Goal: Task Accomplishment & Management: Use online tool/utility

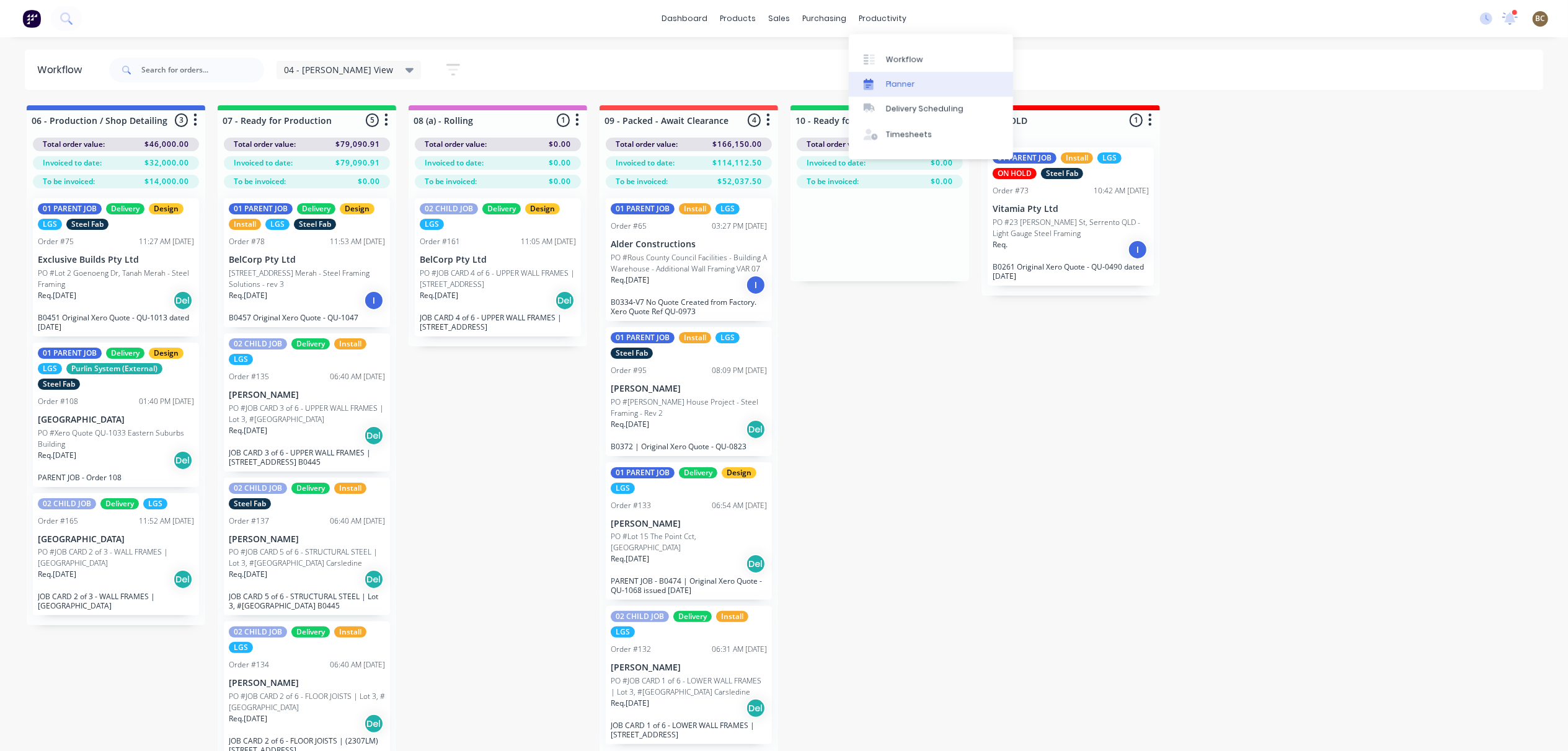
click at [884, 89] on link "Planner" at bounding box center [931, 84] width 164 height 25
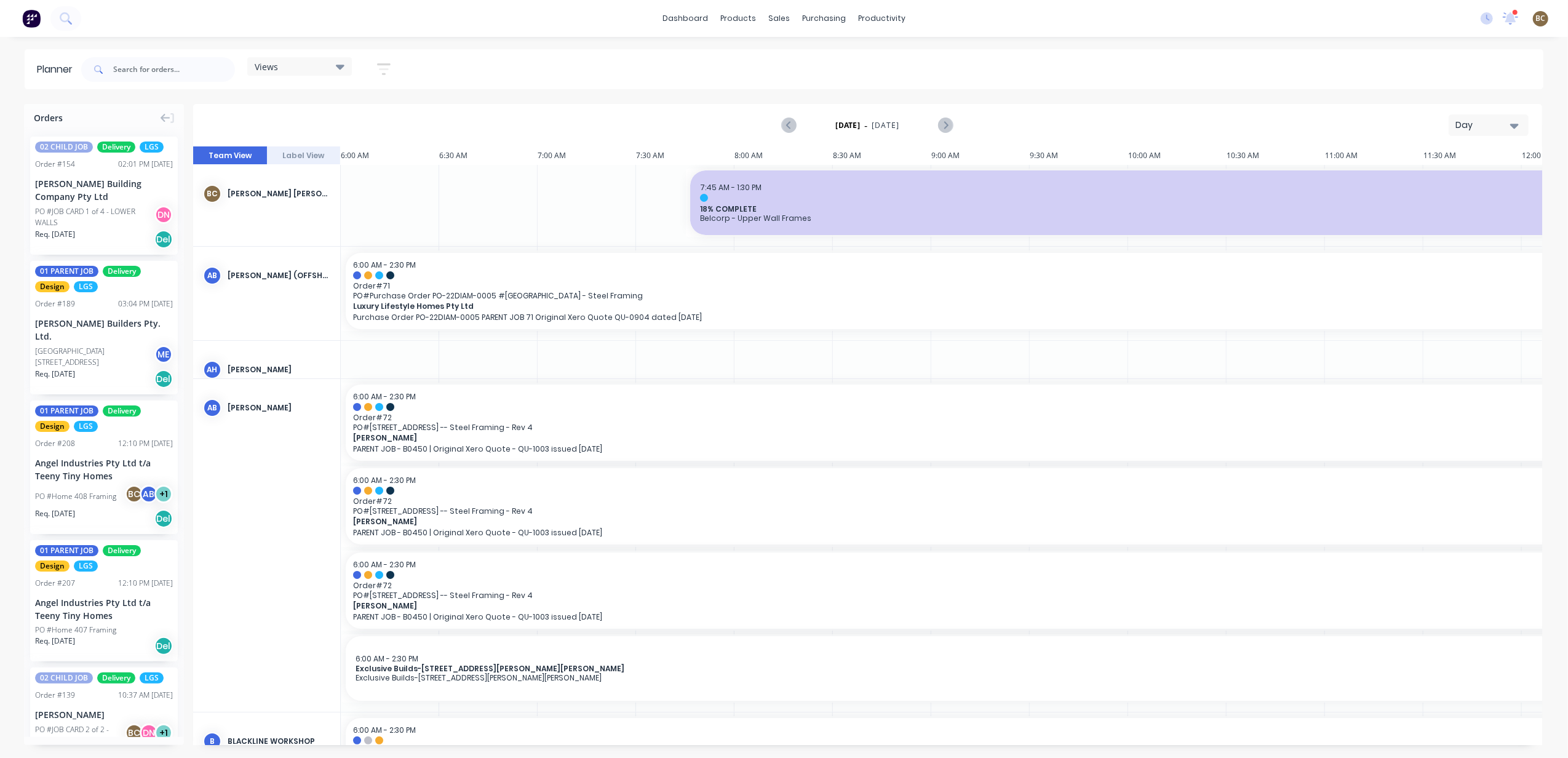
scroll to position [0, 1]
click at [1474, 120] on div "Day" at bounding box center [1484, 125] width 57 height 13
click at [1440, 186] on div "Week" at bounding box center [1466, 182] width 122 height 24
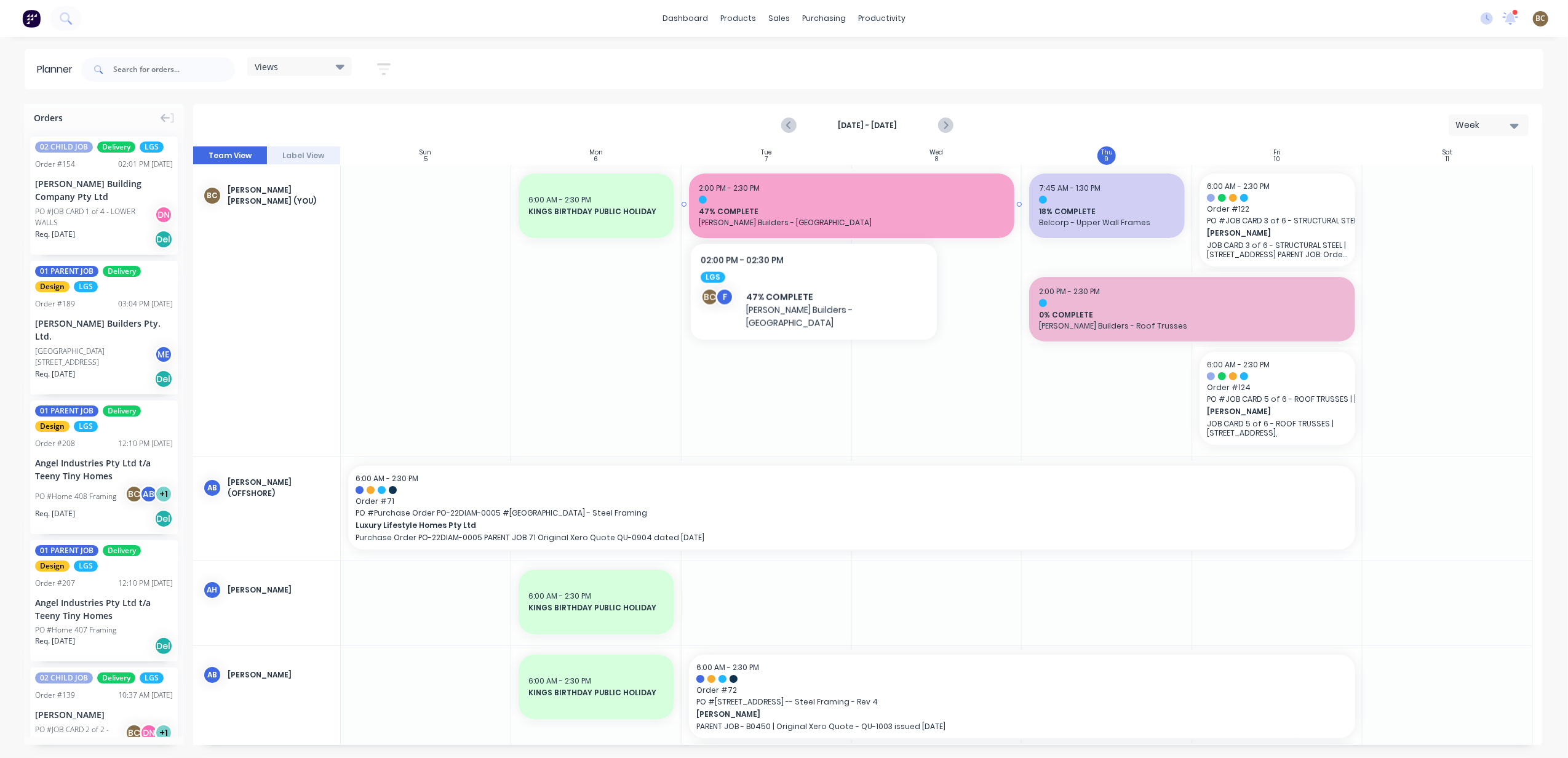
click at [778, 210] on span "47% COMPLETE" at bounding box center [852, 211] width 306 height 11
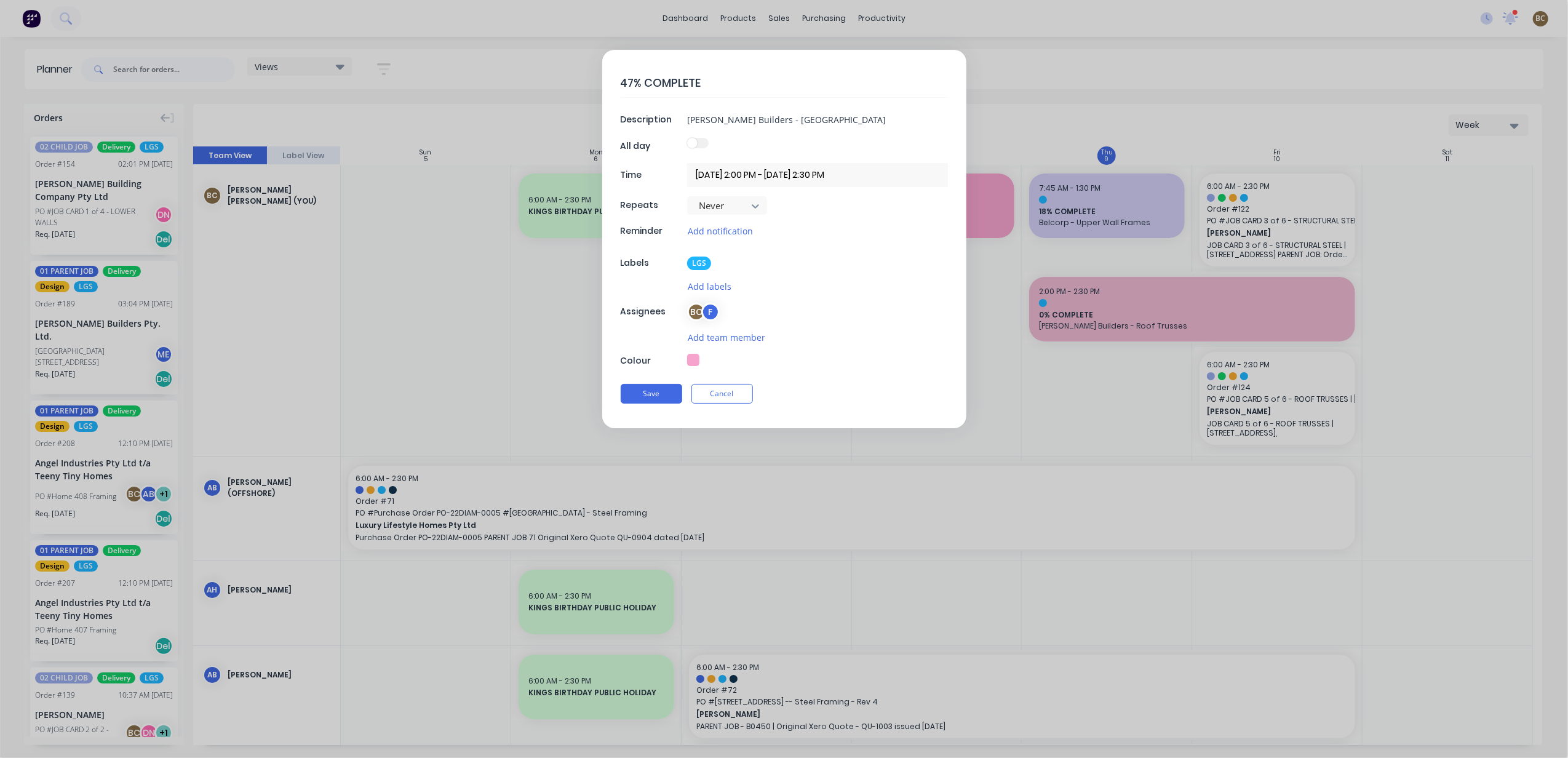
type textarea "x"
click at [628, 80] on textarea "47% COMPLETE" at bounding box center [784, 83] width 327 height 29
type textarea "4% COMPLETE"
type textarea "x"
type textarea "% COMPLETE"
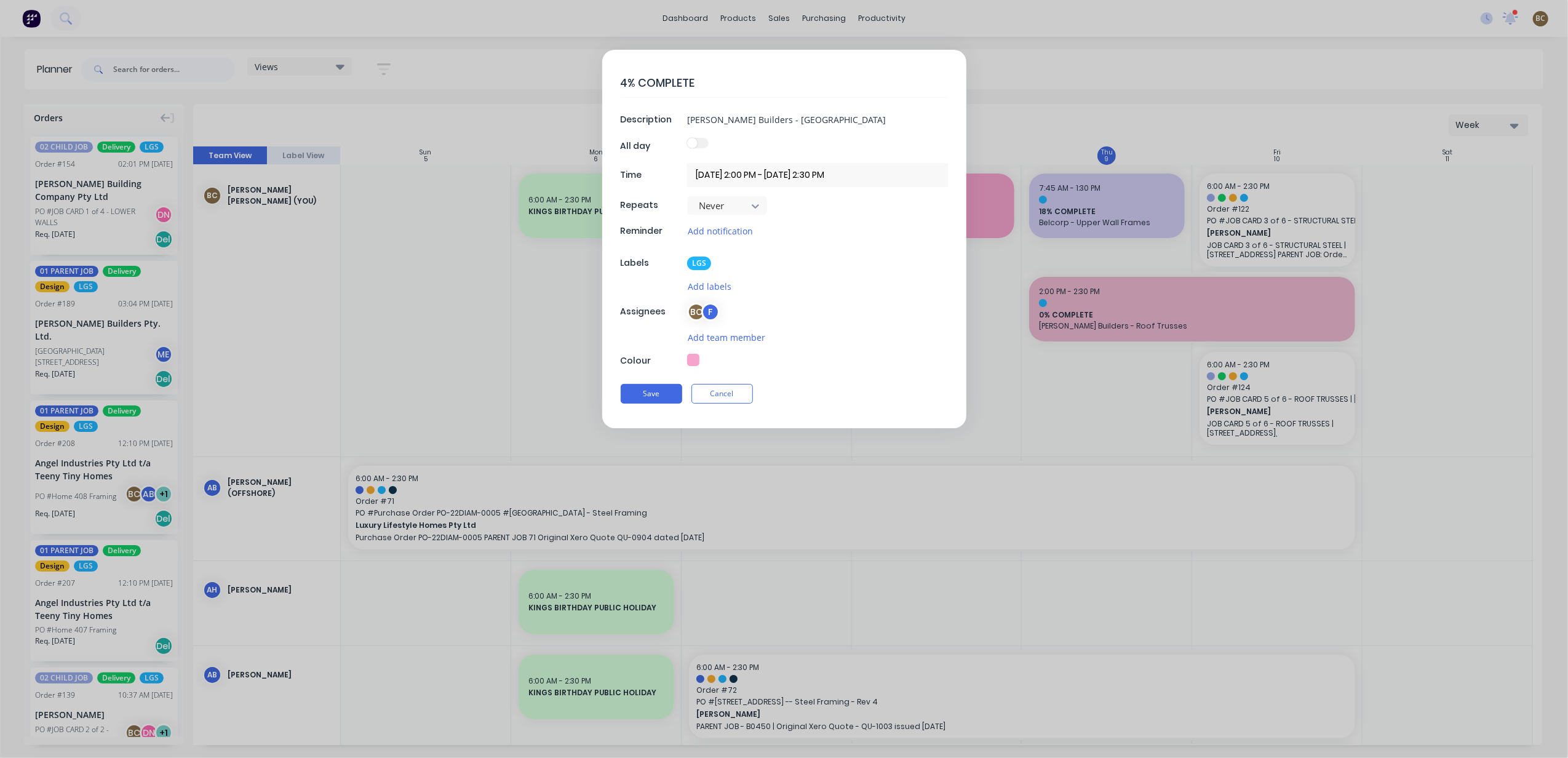
type textarea "x"
type textarea "5% COMPLETE"
type textarea "x"
type textarea "53% COMPLETE"
type textarea "x"
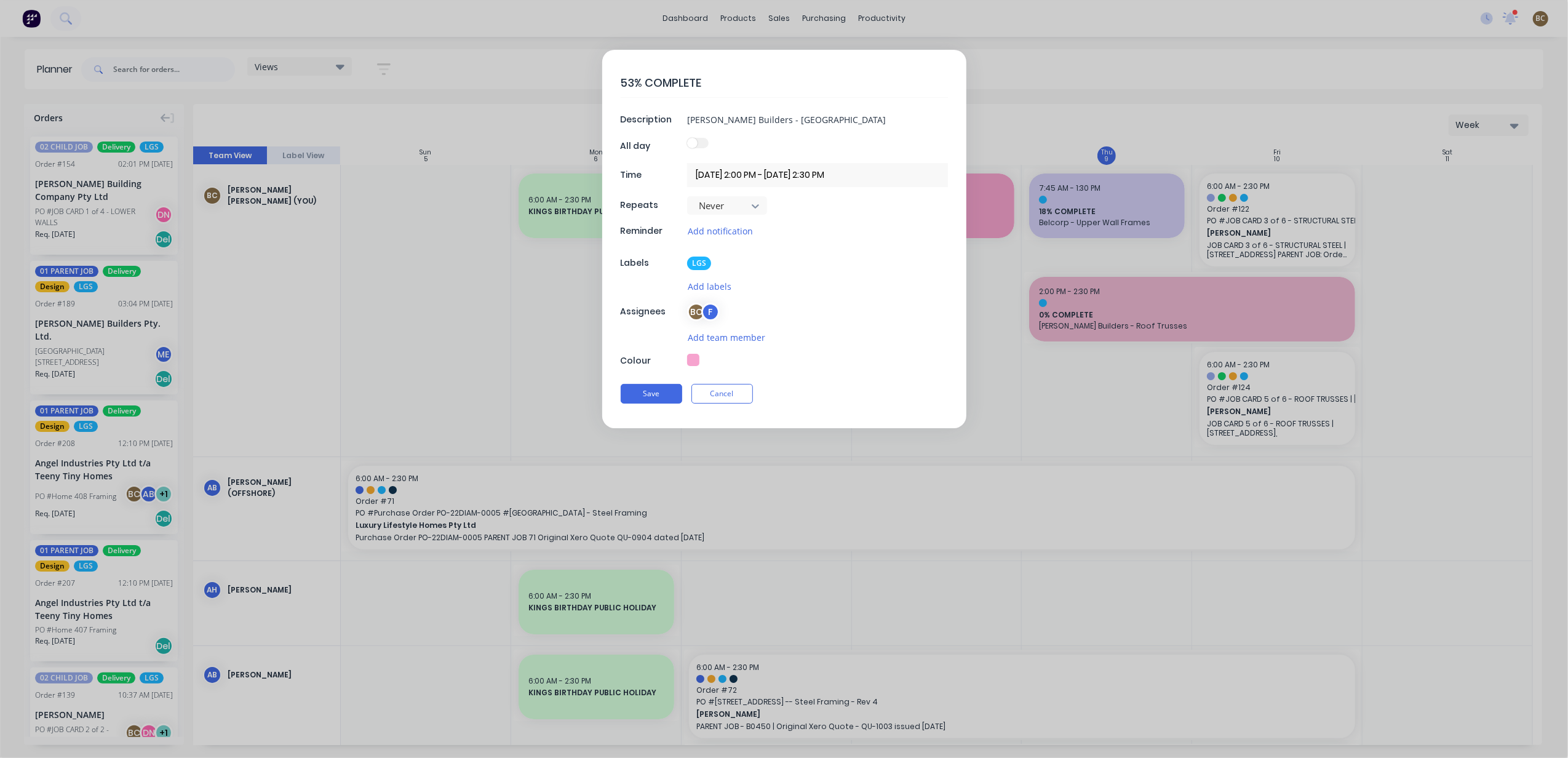
type textarea "53 % COMPLETE"
type textarea "x"
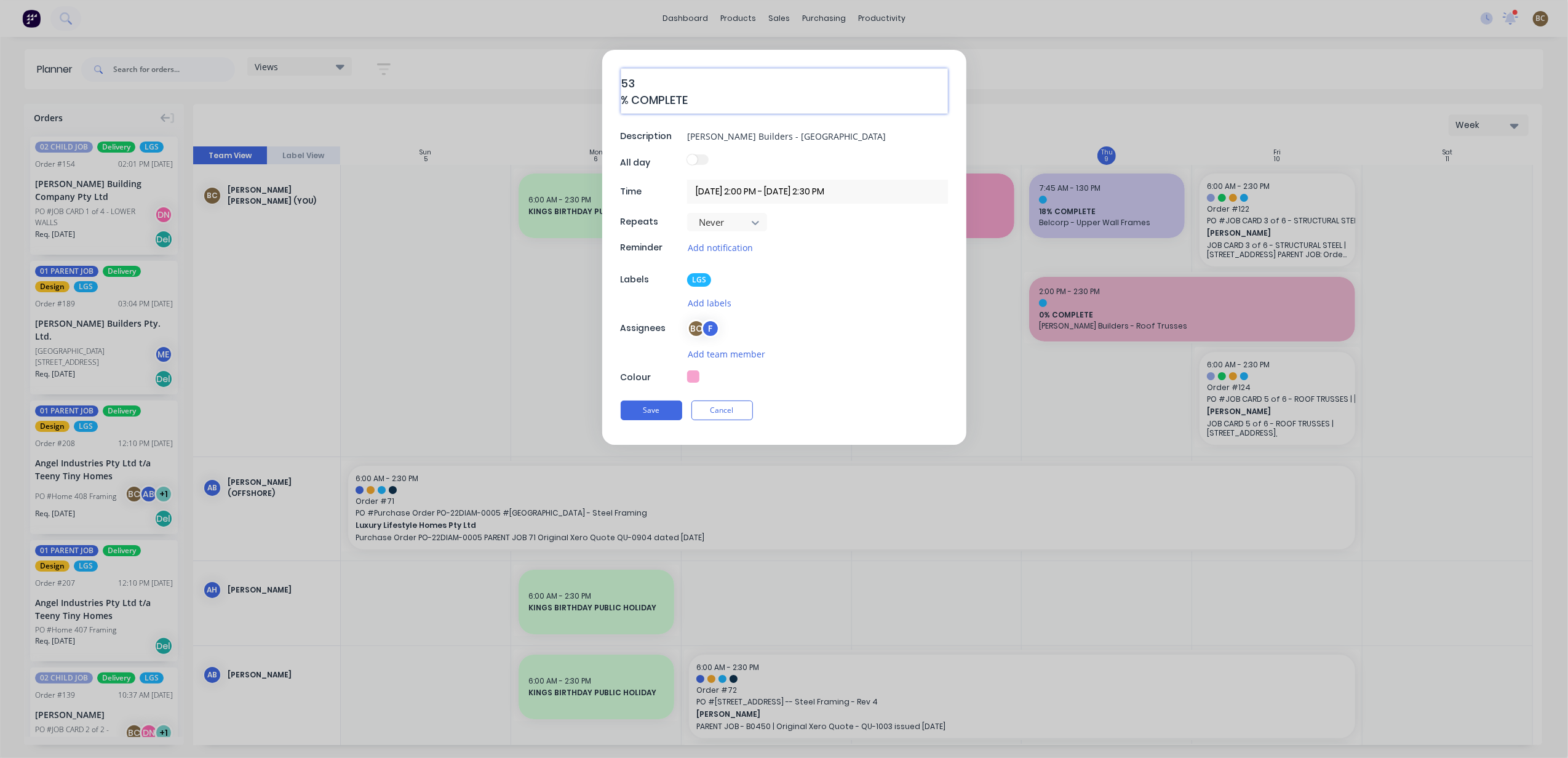
type textarea "53% COMPLETE"
type textarea "x"
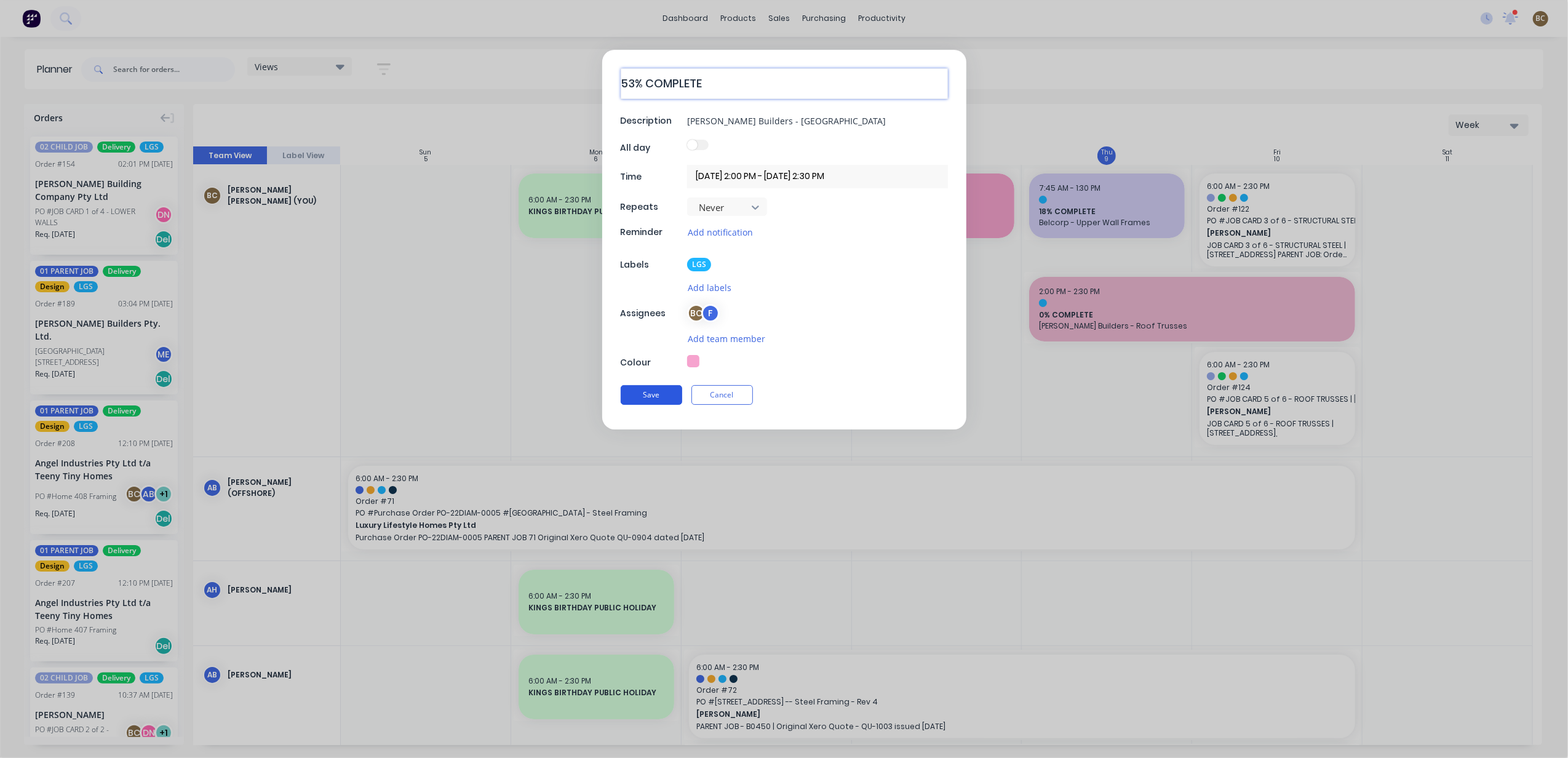
type textarea "53% COMPLETE"
click at [667, 390] on button "Save" at bounding box center [651, 395] width 61 height 20
type textarea "x"
